Goal: Register for event/course

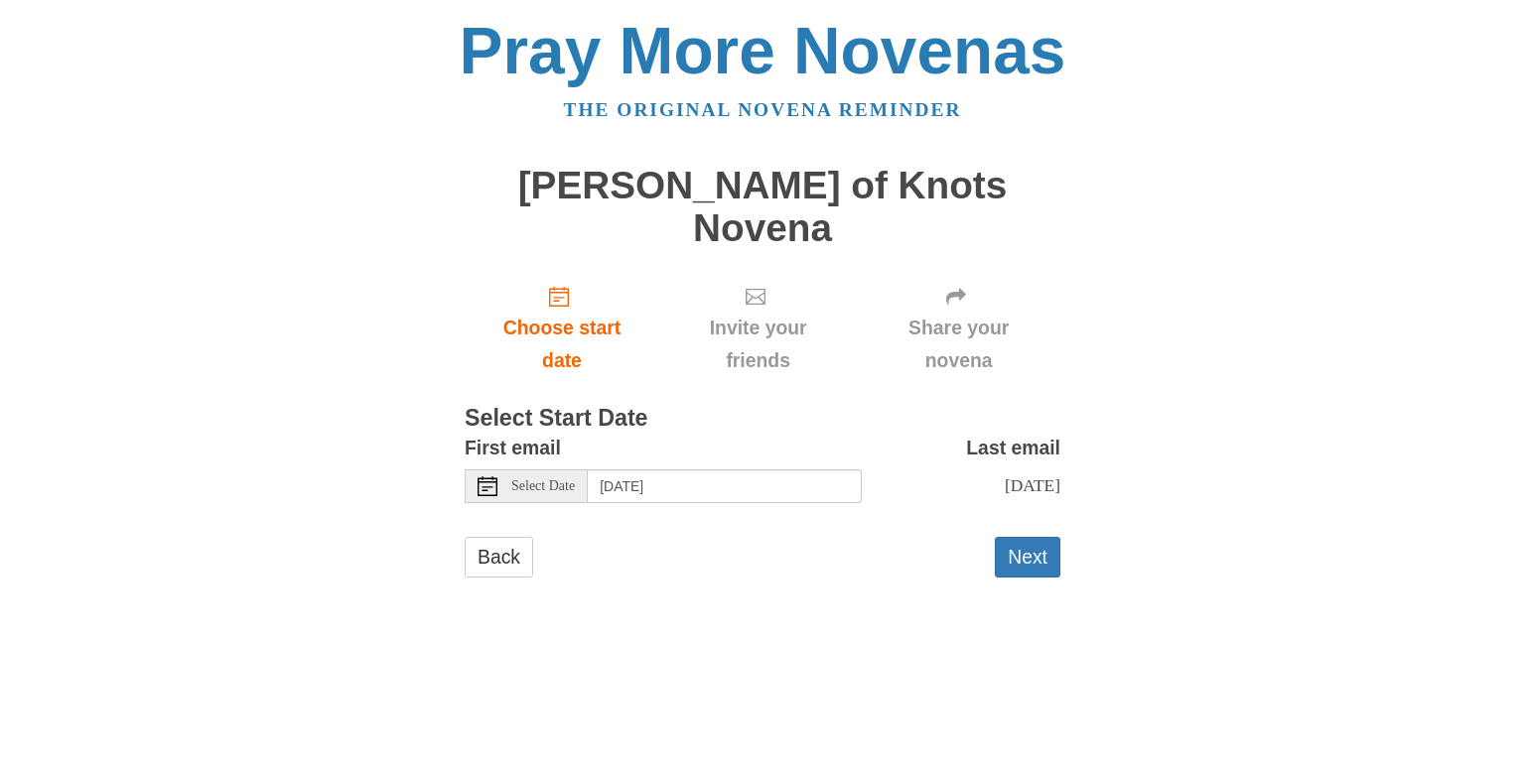
click at [558, 479] on span "Select Date" at bounding box center [543, 486] width 64 height 14
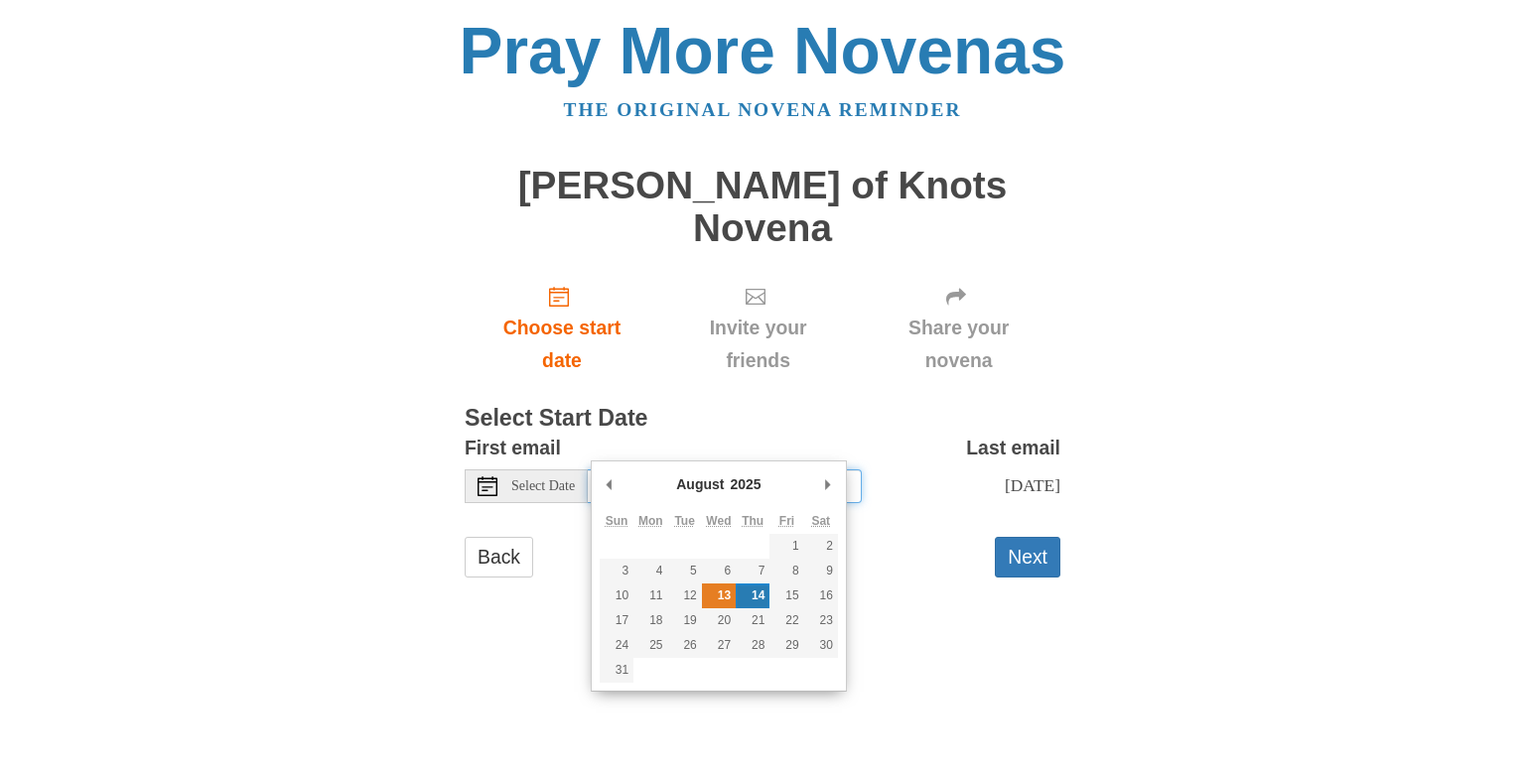
type input "[DATE]"
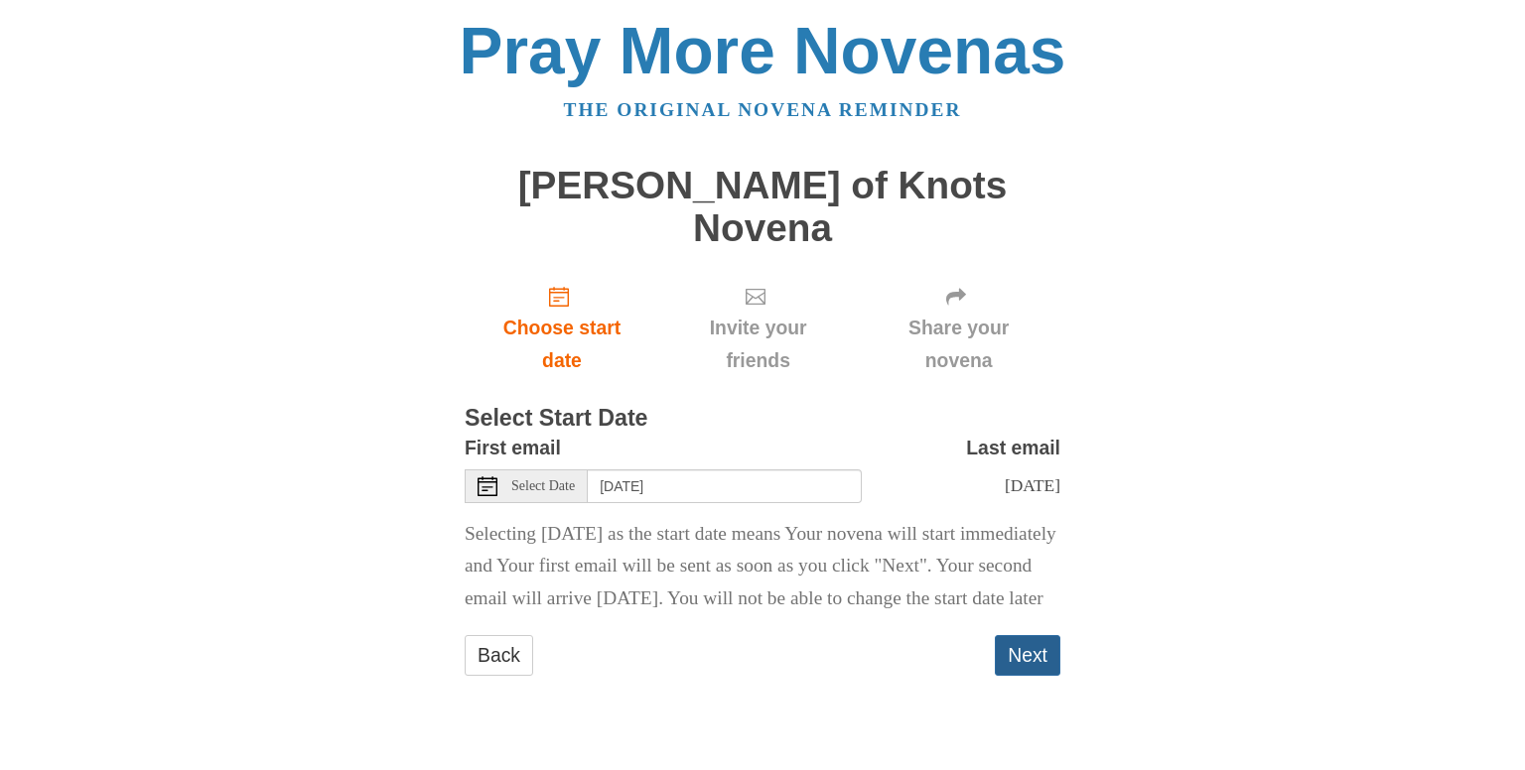
click at [1028, 645] on button "Next" at bounding box center [1028, 655] width 66 height 41
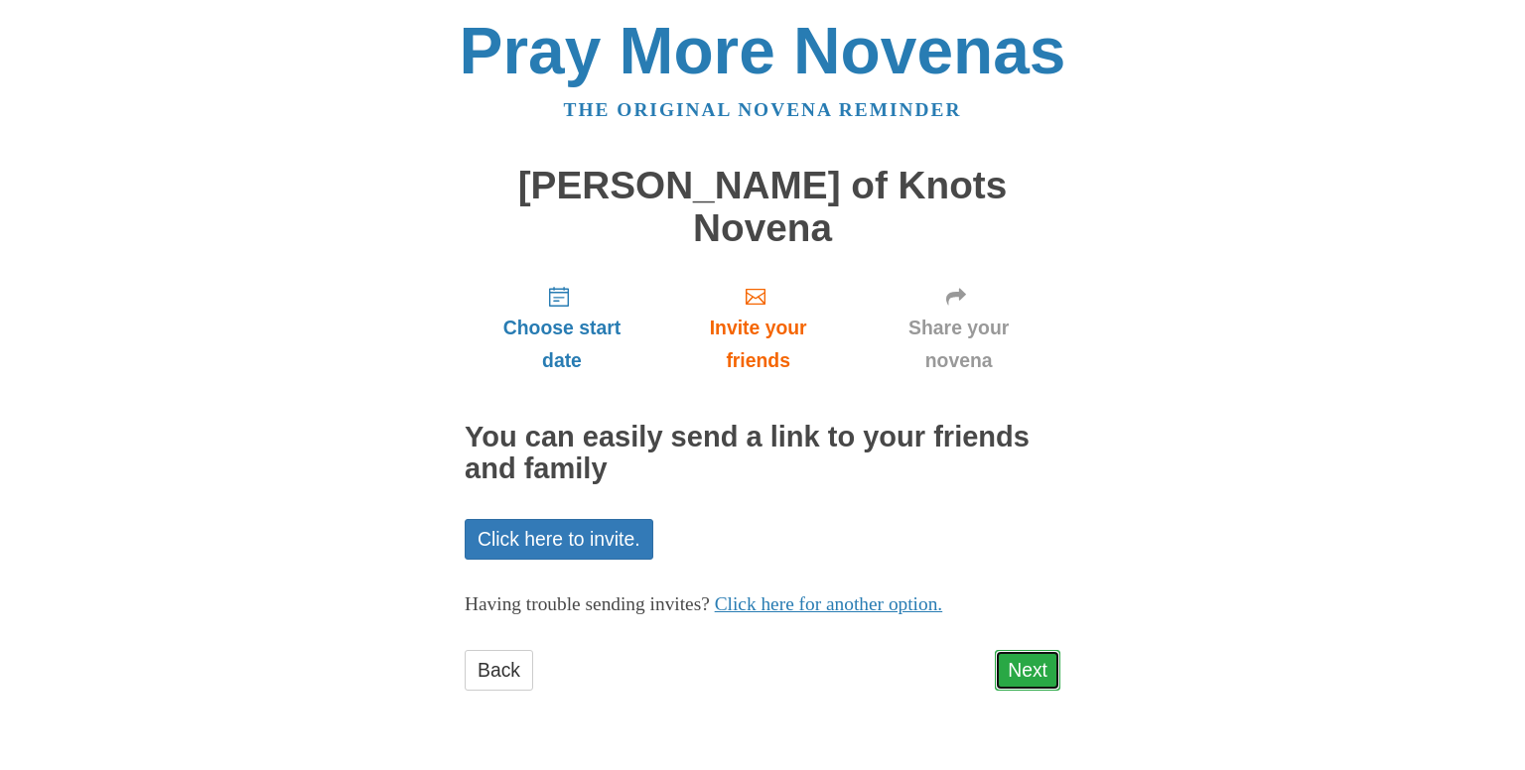
click at [1018, 650] on link "Next" at bounding box center [1028, 670] width 66 height 41
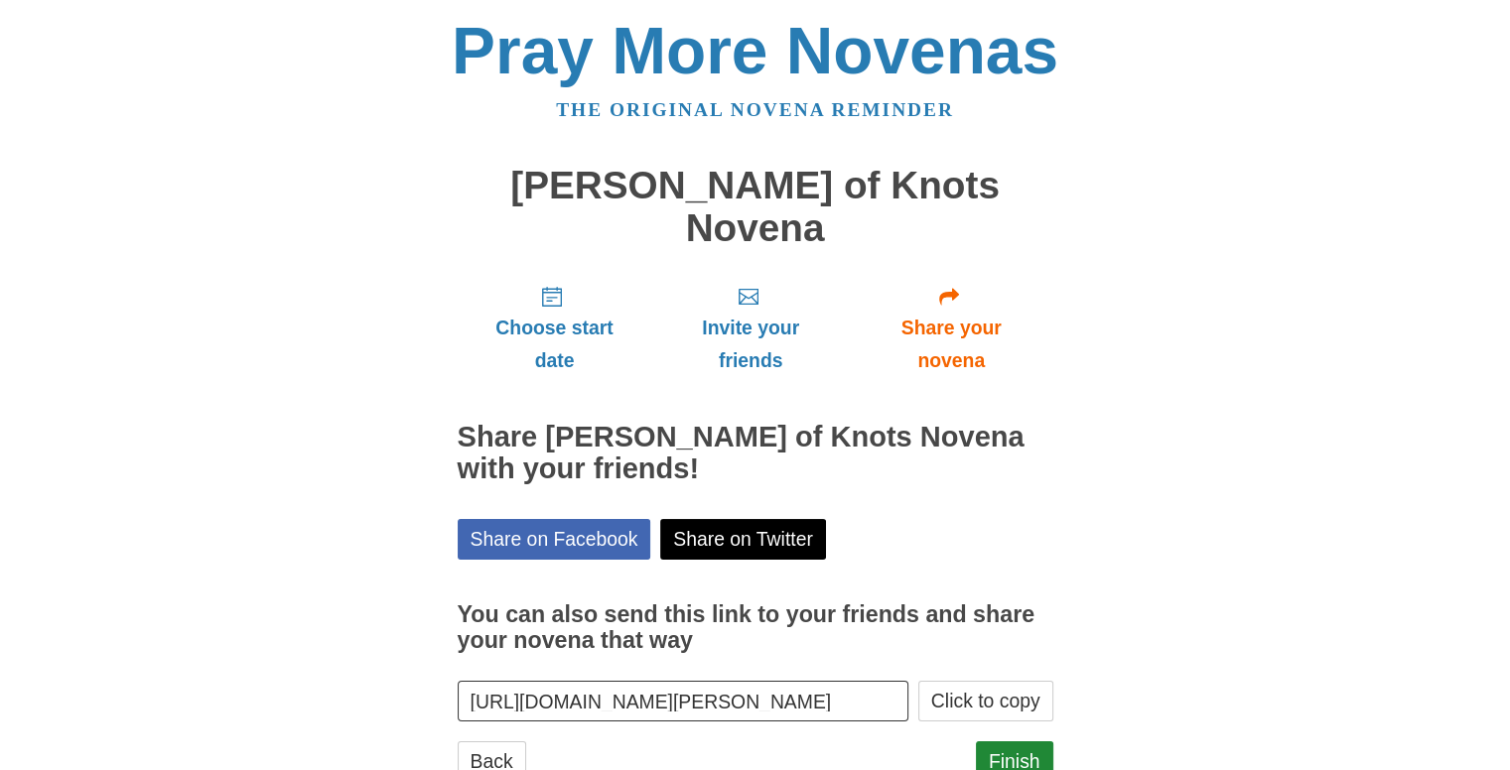
click at [1060, 668] on div "Pray More Novenas The original novena reminder [PERSON_NAME] of Knots Novena Ch…" at bounding box center [755, 420] width 1161 height 840
click at [1023, 741] on link "Finish" at bounding box center [1014, 761] width 77 height 41
